Goal: Book appointment/travel/reservation

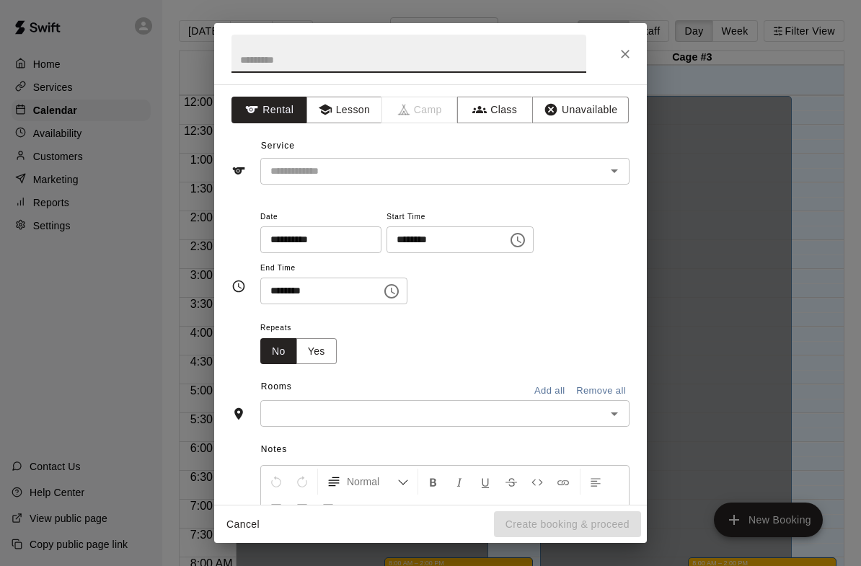
scroll to position [855, 0]
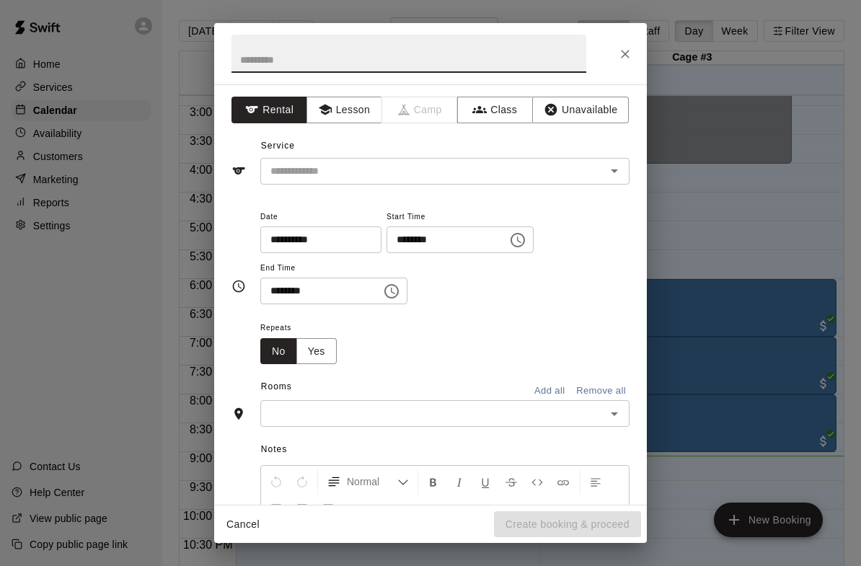
click at [490, 174] on input "text" at bounding box center [424, 171] width 318 height 18
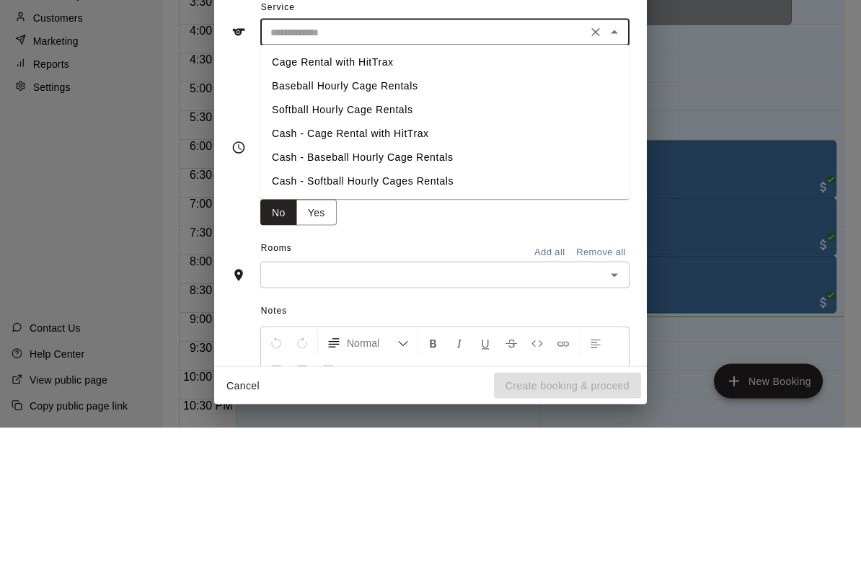
click at [407, 237] on li "Softball Hourly Cage Rentals" at bounding box center [444, 249] width 369 height 24
type input "**********"
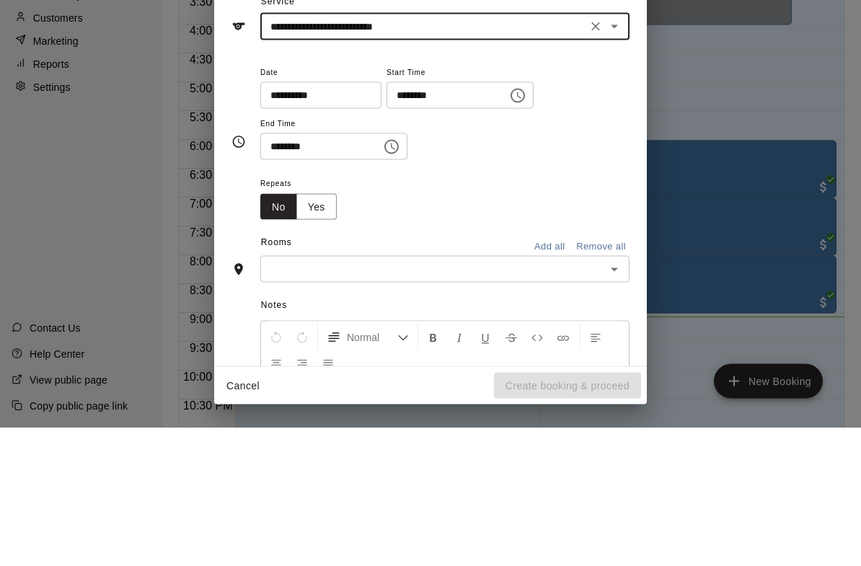
scroll to position [5, 0]
click at [469, 221] on input "********" at bounding box center [441, 234] width 111 height 27
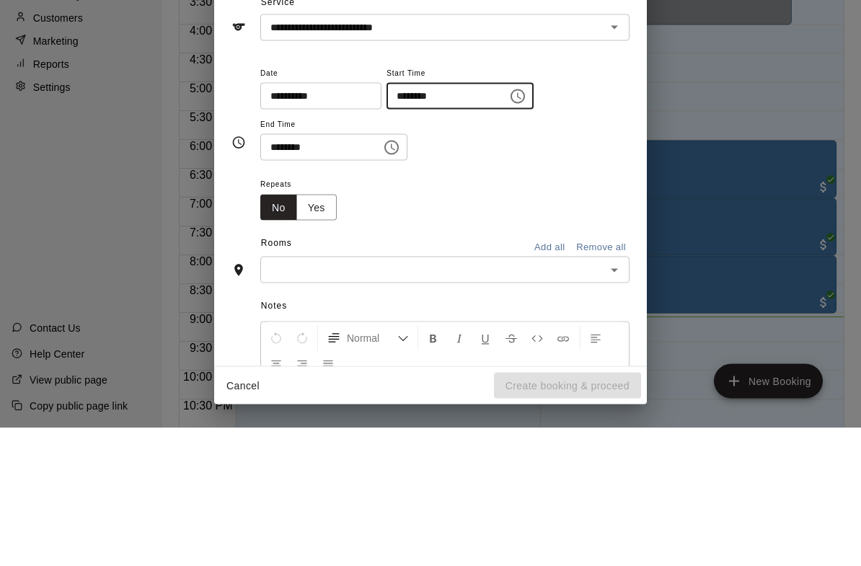
click at [503, 221] on button "Choose time, selected time is 7:00 PM" at bounding box center [517, 235] width 29 height 29
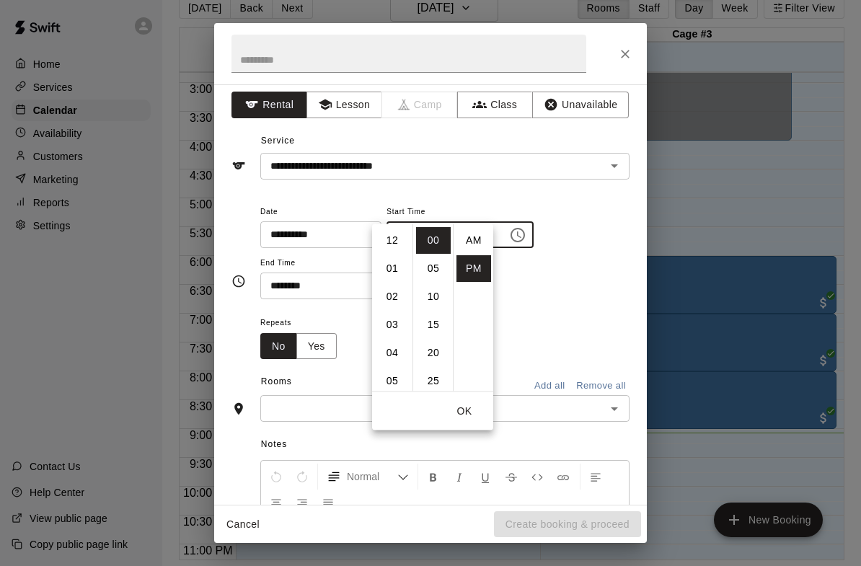
scroll to position [26, 0]
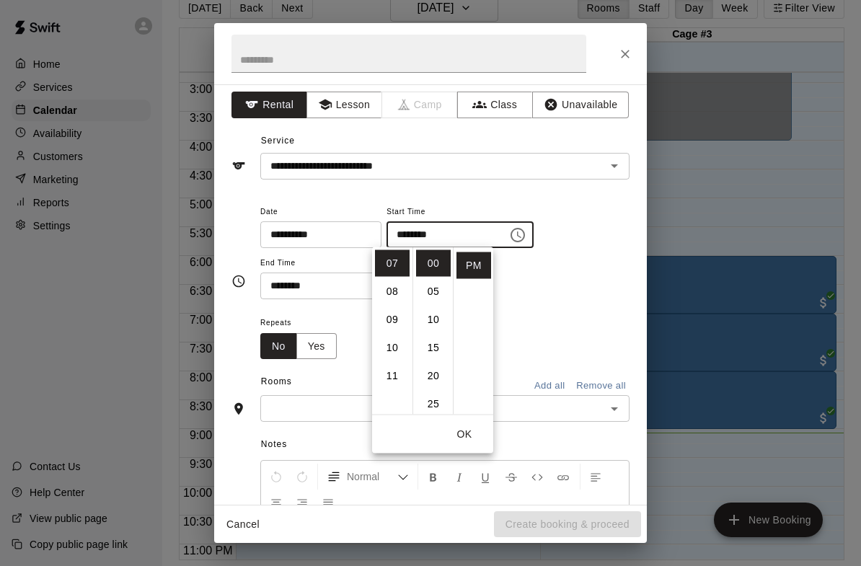
click at [398, 319] on li "09" at bounding box center [392, 319] width 35 height 27
type input "********"
click at [477, 435] on button "OK" at bounding box center [464, 434] width 46 height 27
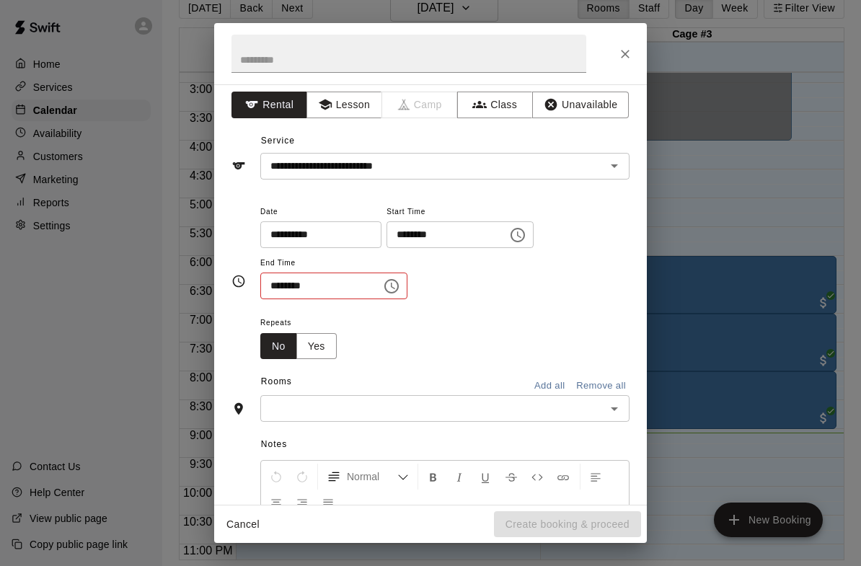
click at [383, 288] on icon "Choose time, selected time is 7:30 PM" at bounding box center [391, 286] width 17 height 17
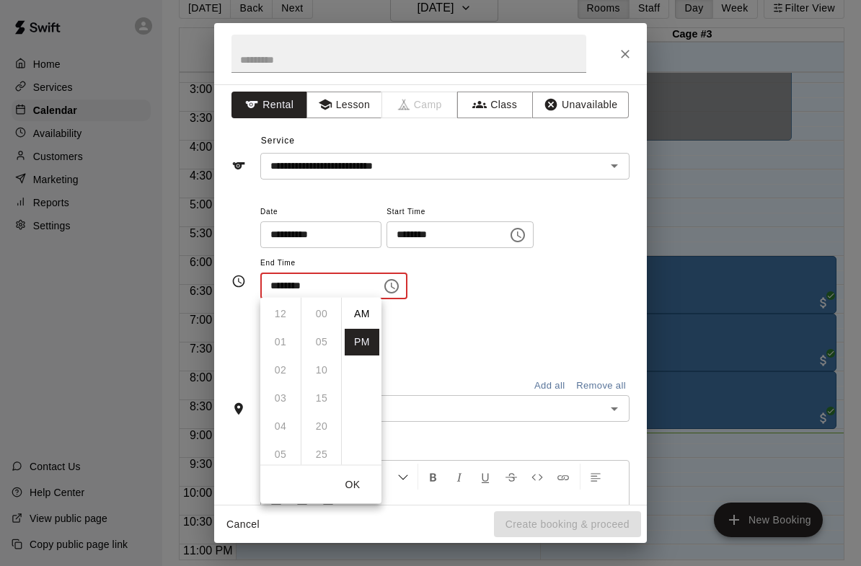
scroll to position [26, 0]
click at [286, 390] on li "10" at bounding box center [280, 398] width 35 height 27
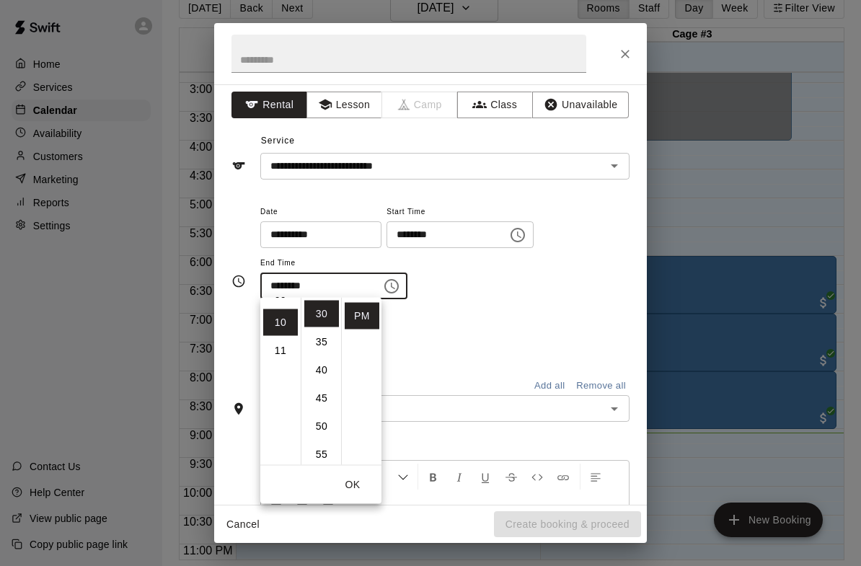
scroll to position [281, 0]
click at [325, 311] on li "00" at bounding box center [321, 311] width 35 height 27
type input "********"
click at [365, 482] on button "OK" at bounding box center [352, 485] width 46 height 27
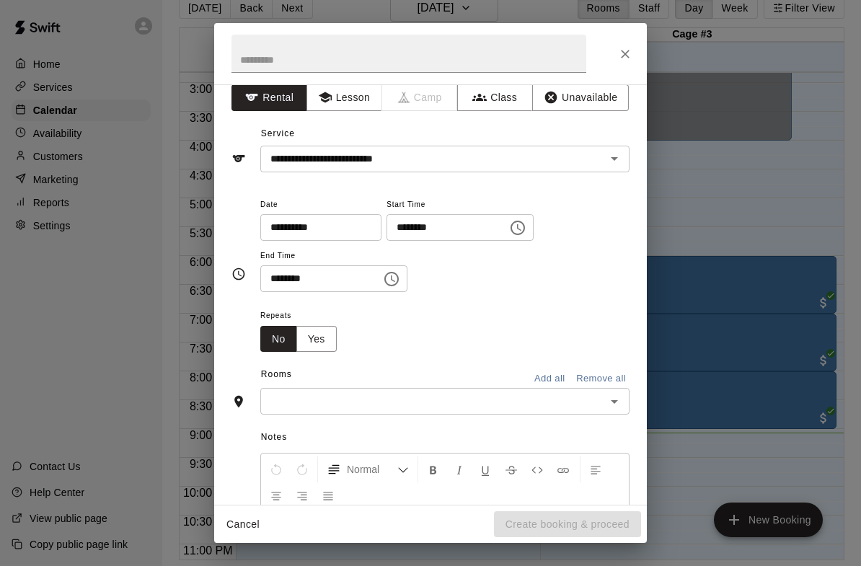
scroll to position [6, 0]
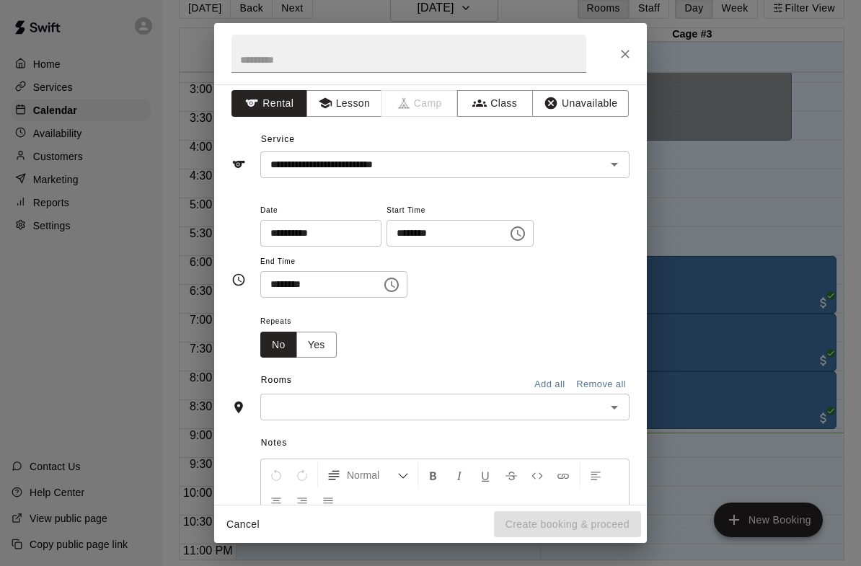
click at [619, 164] on icon "Open" at bounding box center [614, 164] width 17 height 17
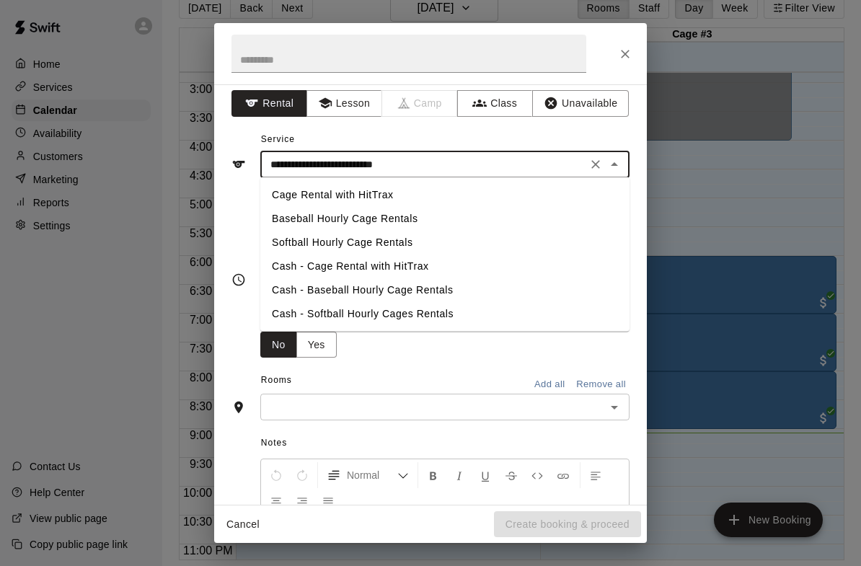
click at [593, 99] on button "Unavailable" at bounding box center [580, 103] width 97 height 27
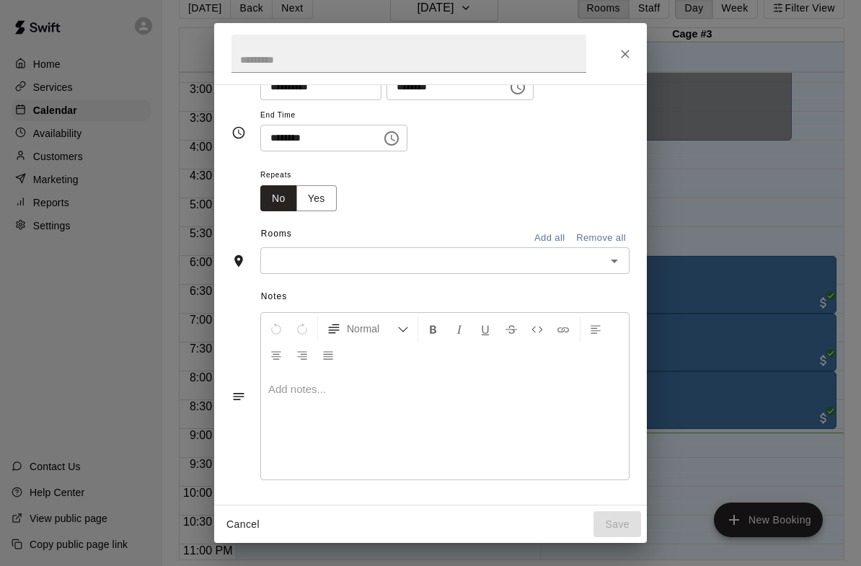
scroll to position [79, 0]
click at [598, 260] on input "text" at bounding box center [433, 261] width 337 height 18
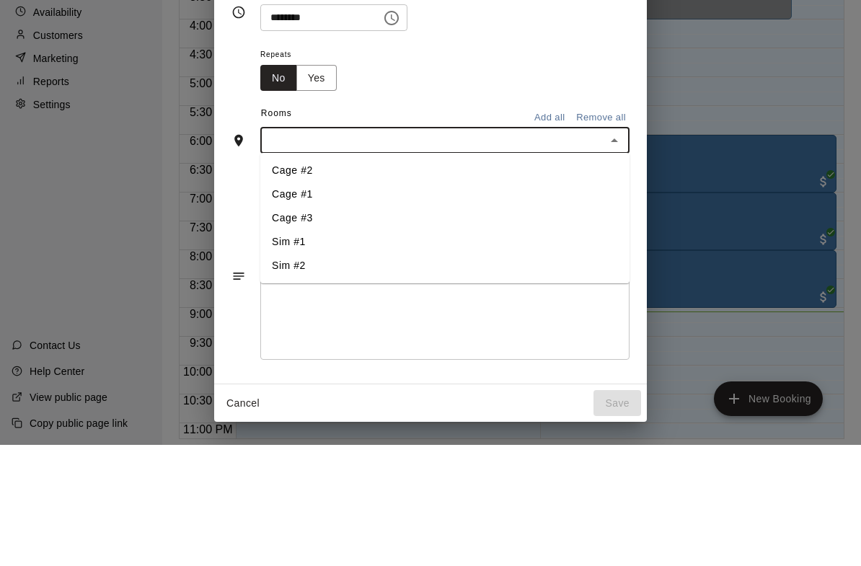
click at [341, 280] on li "Cage #2" at bounding box center [444, 292] width 369 height 24
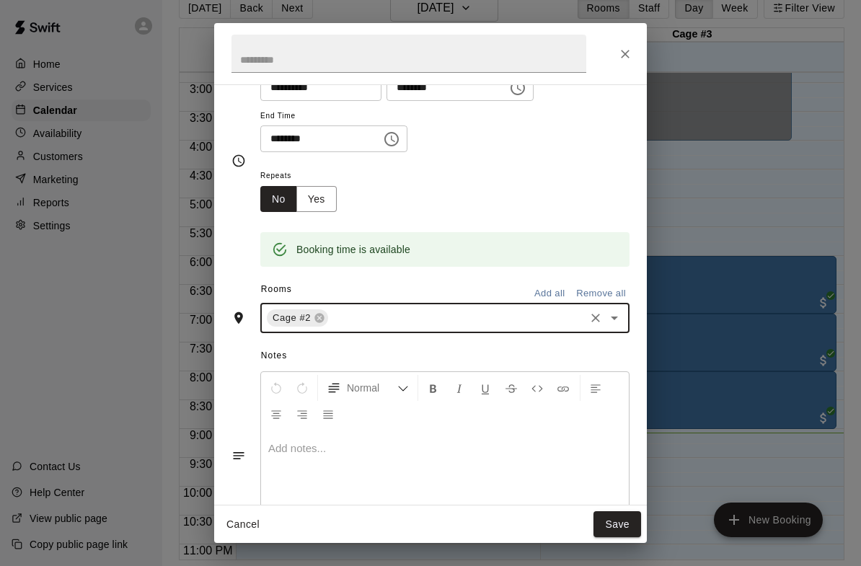
click at [611, 526] on button "Save" at bounding box center [617, 524] width 48 height 27
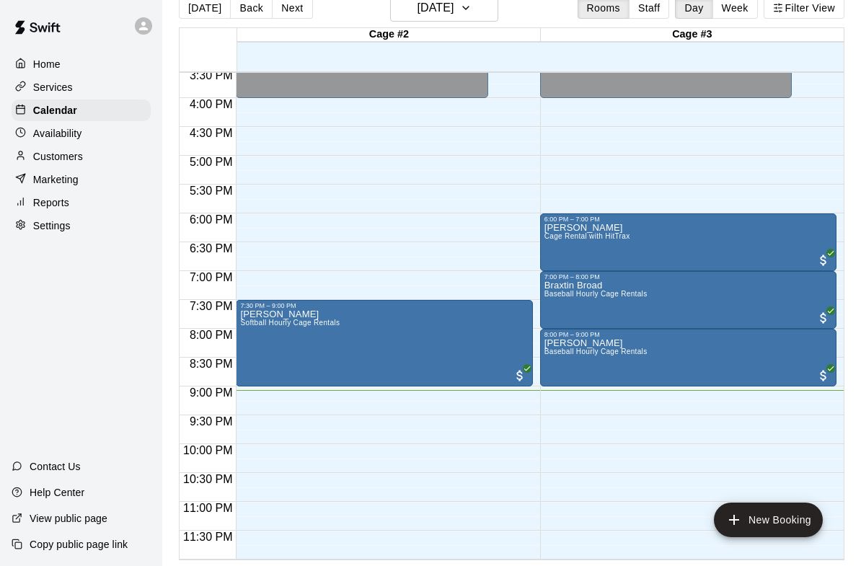
scroll to position [898, 0]
click at [81, 141] on div "Availability" at bounding box center [81, 134] width 139 height 22
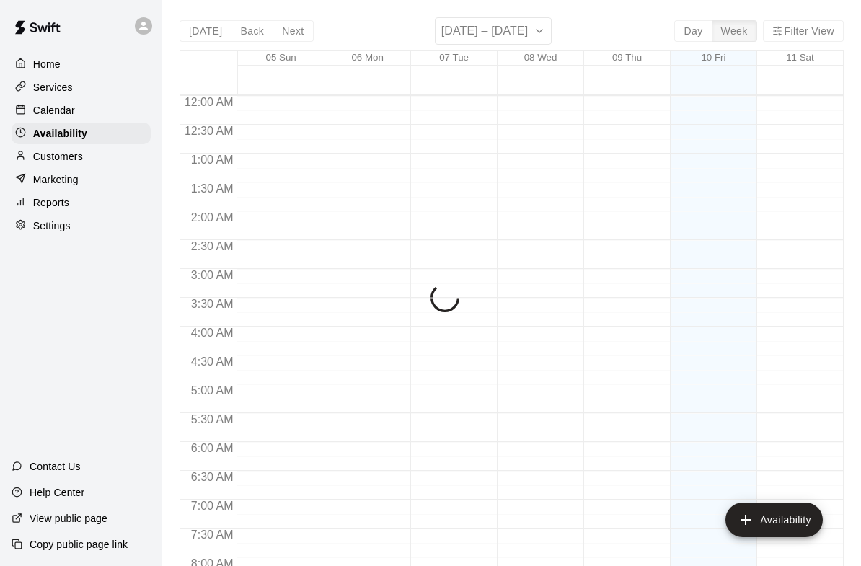
scroll to position [898, 0]
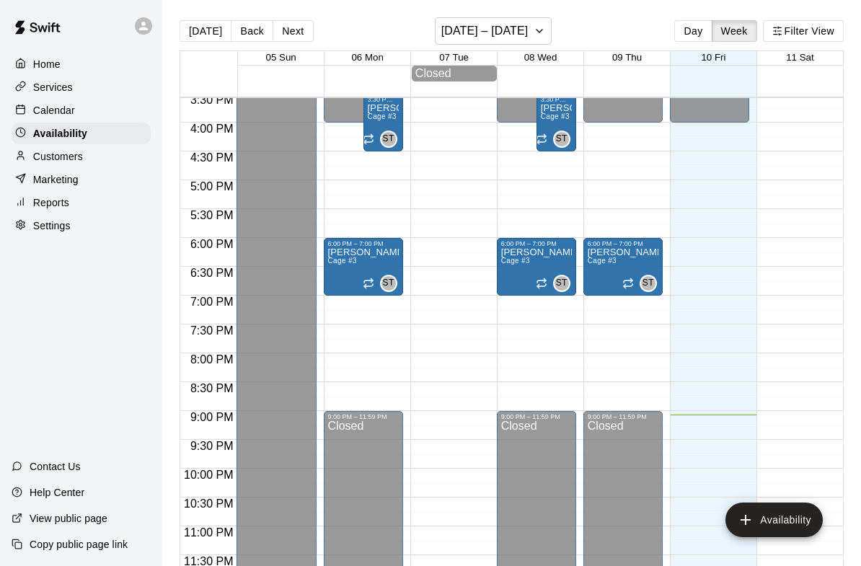
click at [48, 118] on p "Calendar" at bounding box center [54, 110] width 42 height 14
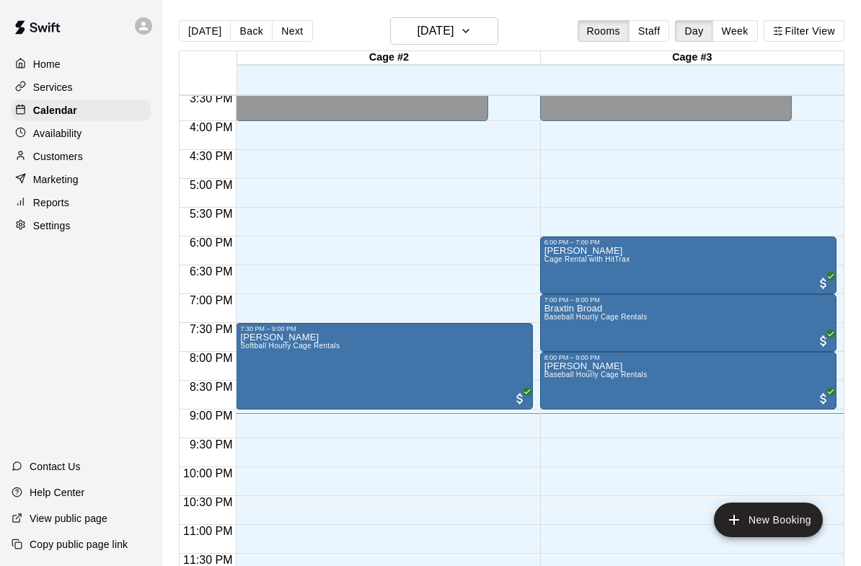
scroll to position [898, 0]
click at [757, 517] on button "New Booking" at bounding box center [768, 520] width 109 height 35
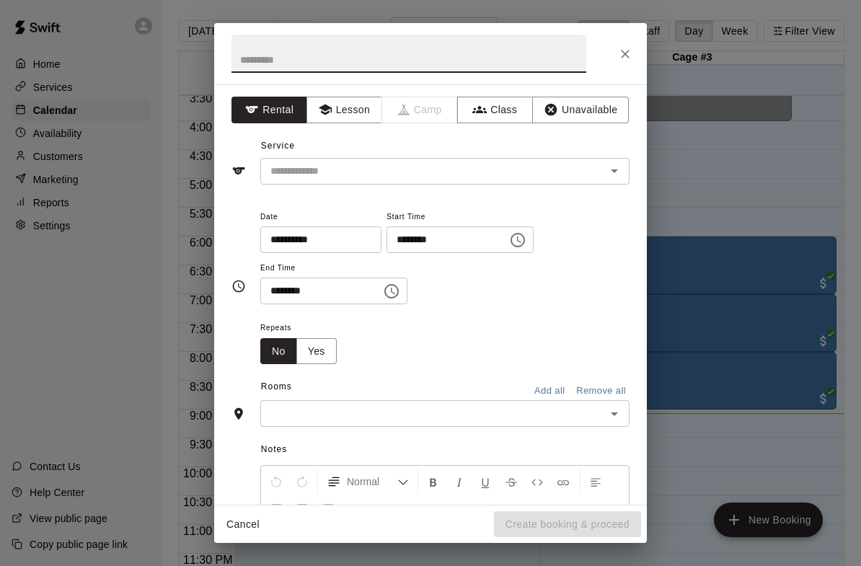
click at [587, 100] on button "Unavailable" at bounding box center [580, 110] width 97 height 27
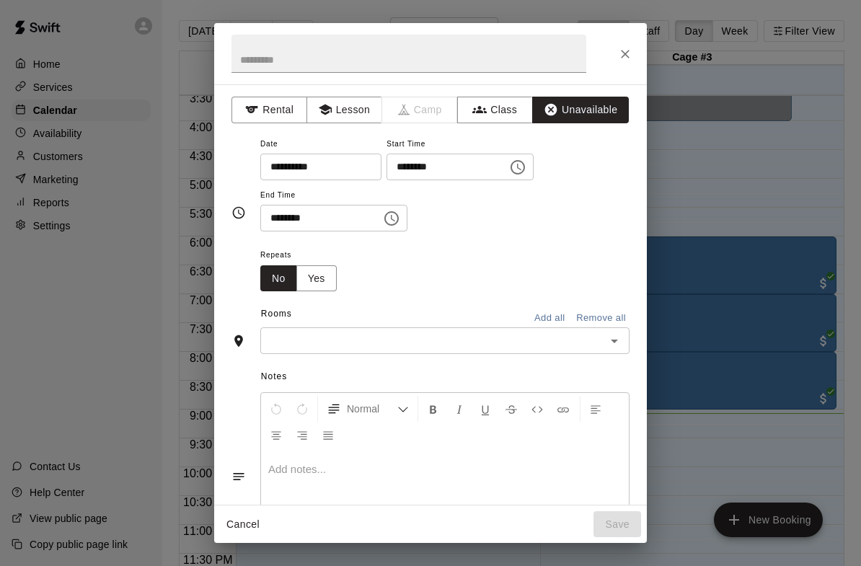
click at [384, 216] on icon "Choose time, selected time is 9:30 PM" at bounding box center [391, 218] width 14 height 14
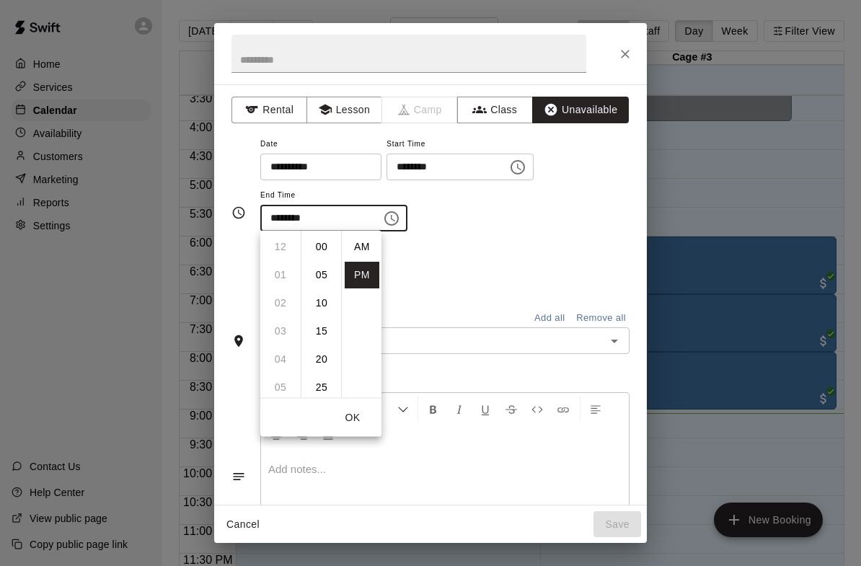
scroll to position [26, 0]
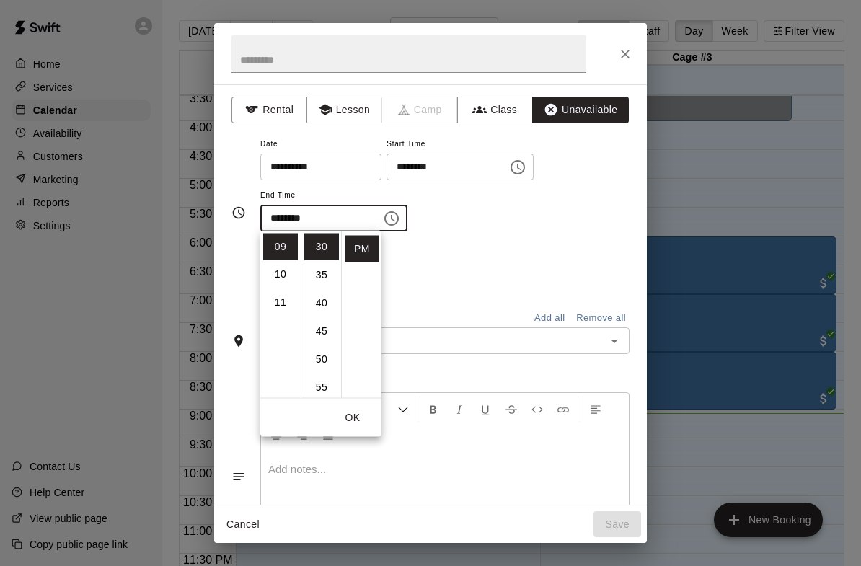
click at [286, 273] on li "10" at bounding box center [280, 275] width 35 height 27
click at [318, 242] on li "00" at bounding box center [321, 247] width 35 height 27
type input "********"
click at [363, 420] on button "OK" at bounding box center [352, 417] width 46 height 27
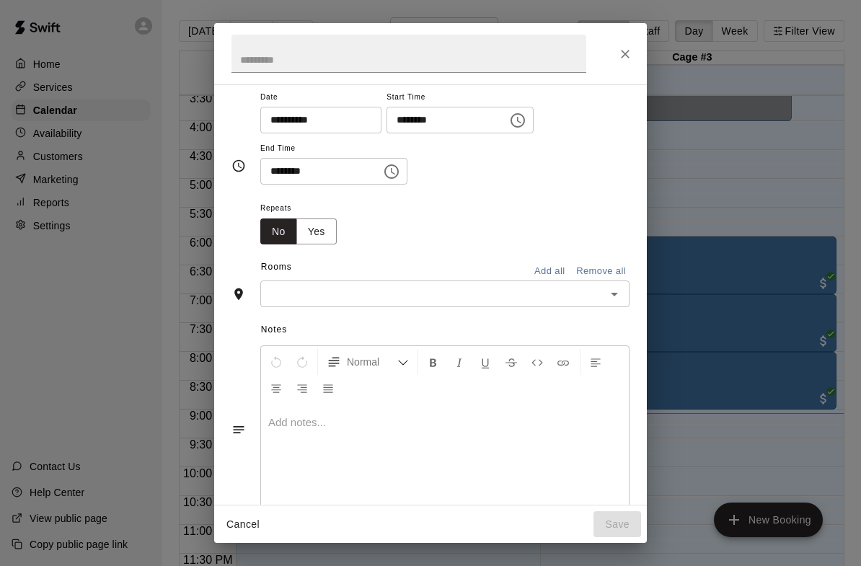
scroll to position [48, 0]
click at [550, 285] on input "text" at bounding box center [433, 293] width 337 height 18
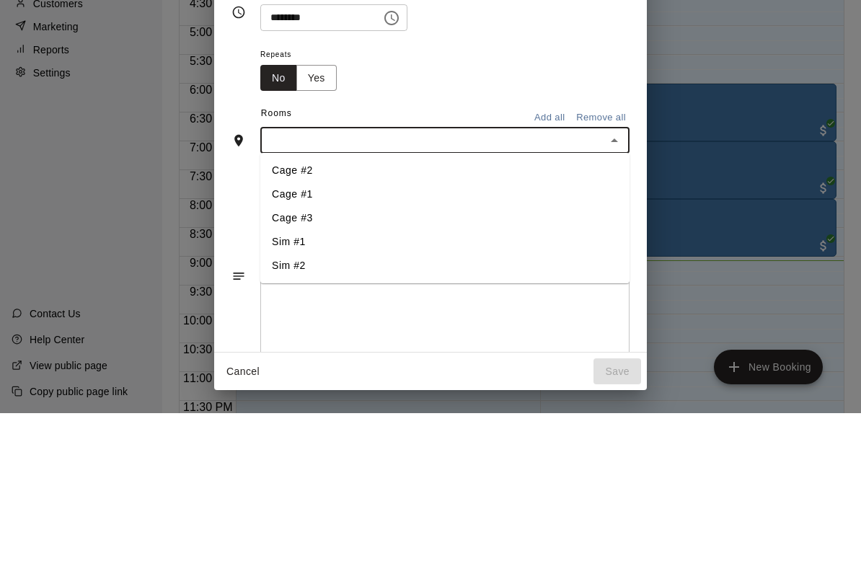
click at [320, 311] on li "Cage #2" at bounding box center [444, 323] width 369 height 24
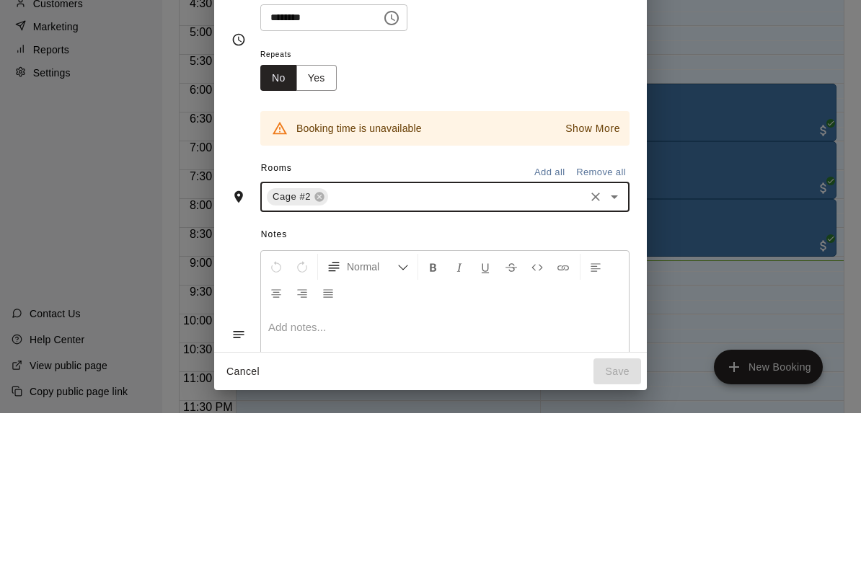
scroll to position [23, 0]
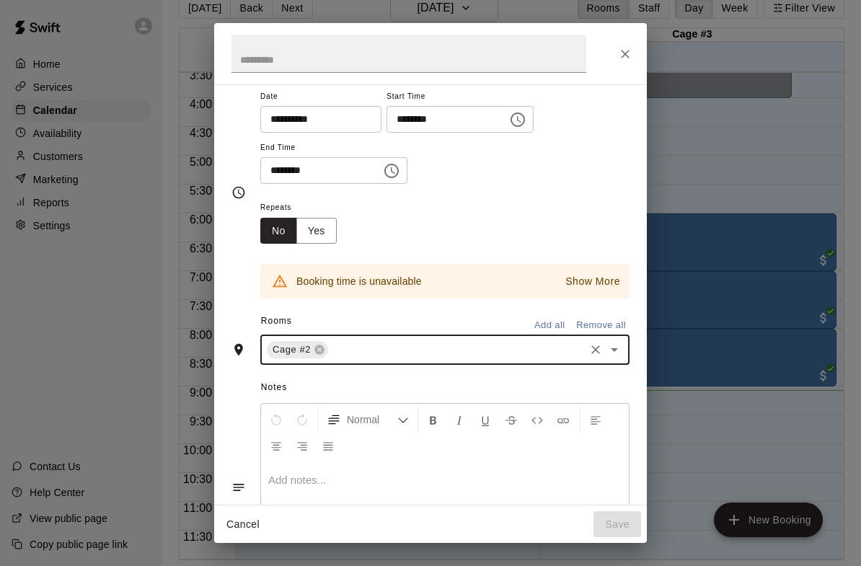
click at [623, 66] on button "Close" at bounding box center [625, 54] width 26 height 26
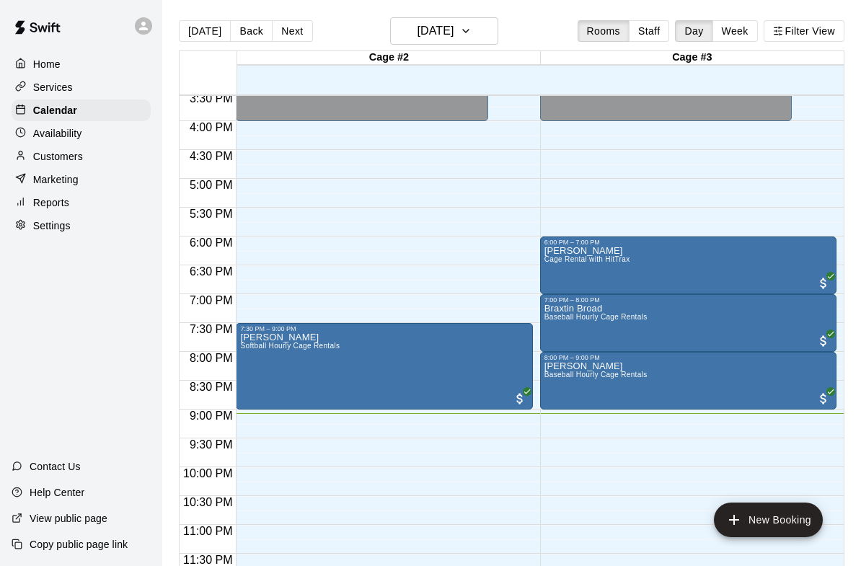
scroll to position [898, 0]
